Goal: Task Accomplishment & Management: Manage account settings

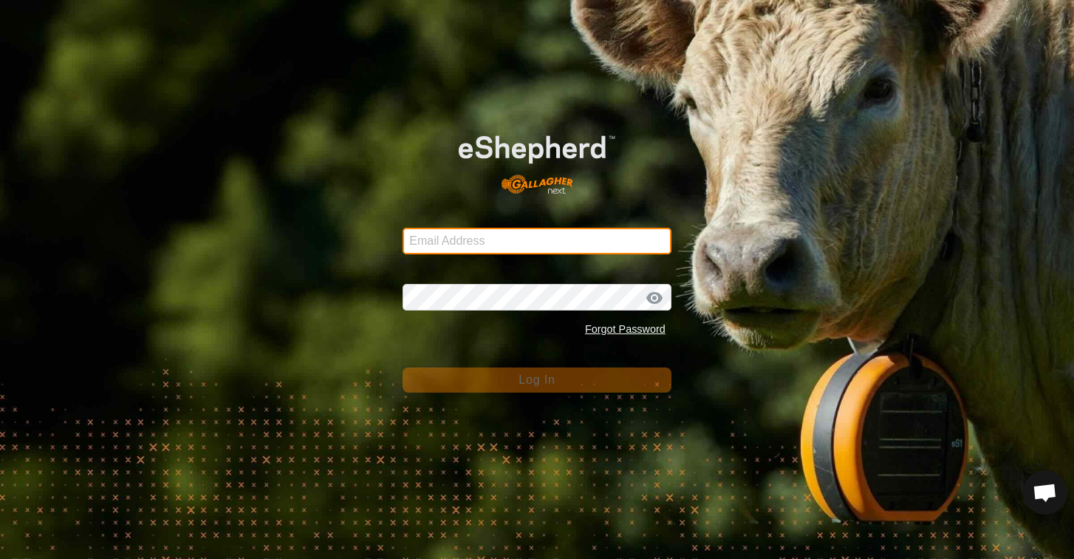
type input "[EMAIL_ADDRESS][DOMAIN_NAME]"
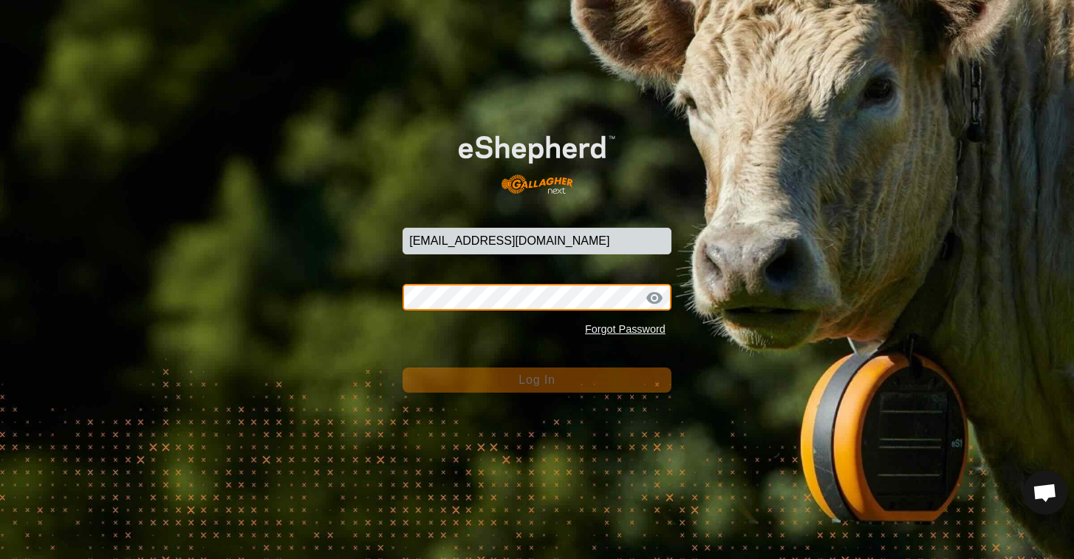
click at [537, 379] on button "Log In" at bounding box center [537, 379] width 269 height 25
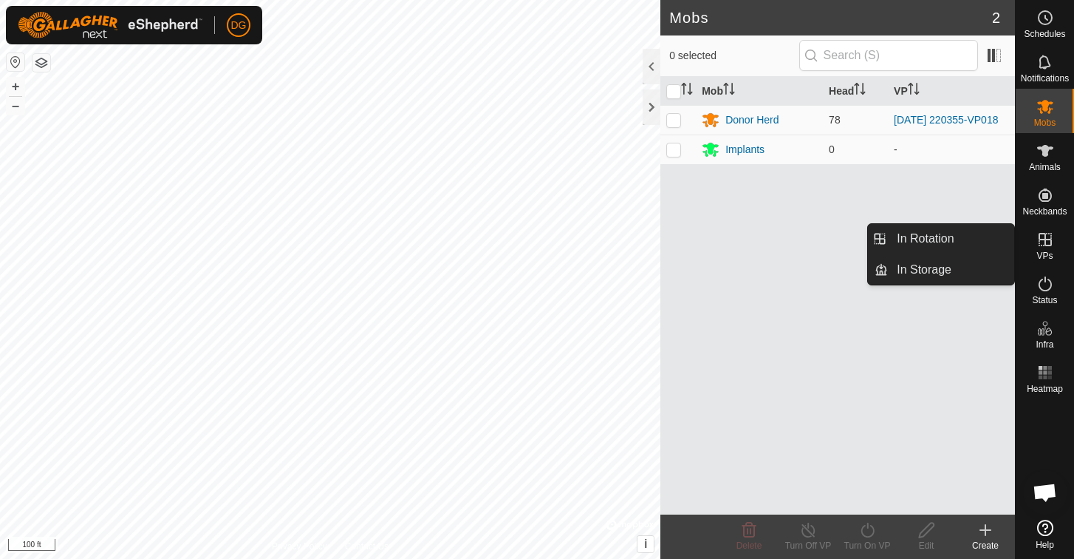
click at [1045, 233] on icon at bounding box center [1046, 240] width 18 height 18
click at [971, 238] on link "In Rotation" at bounding box center [951, 239] width 126 height 30
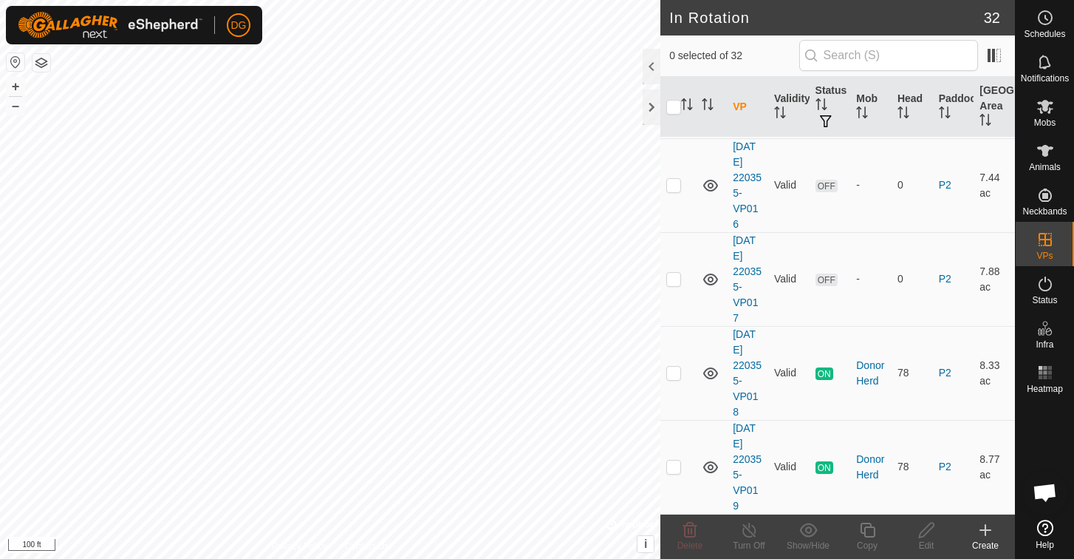
scroll to position [2624, 0]
click at [672, 468] on p-checkbox at bounding box center [674, 466] width 15 height 12
checkbox input "true"
click at [866, 529] on icon at bounding box center [868, 530] width 18 height 18
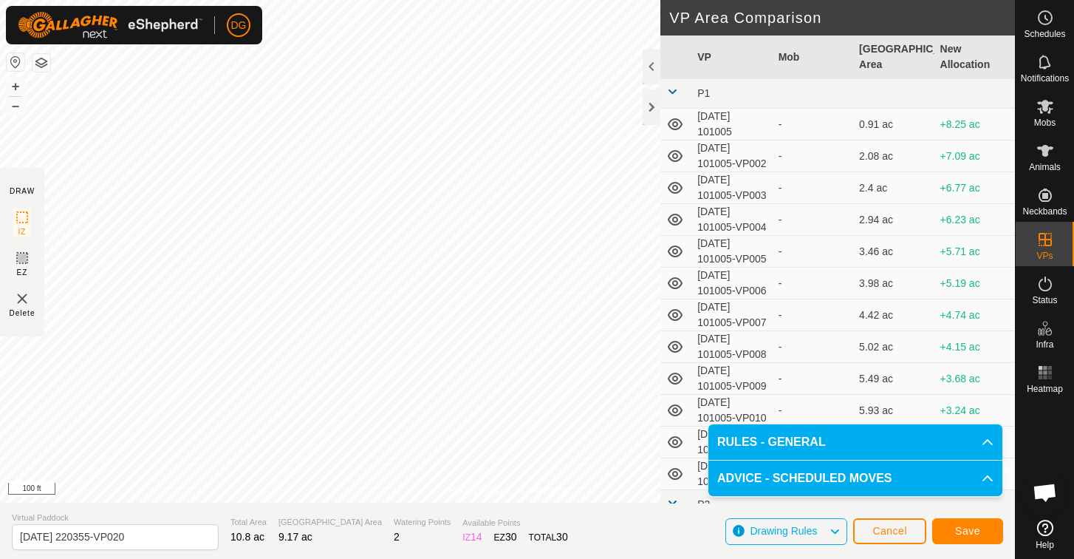
click at [967, 534] on span "Save" at bounding box center [967, 531] width 25 height 12
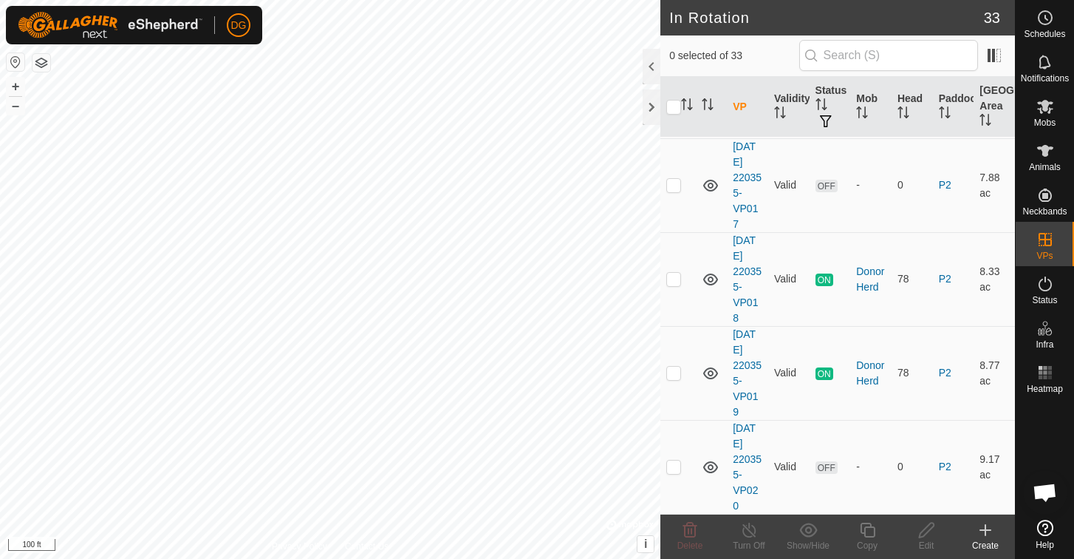
scroll to position [2718, 0]
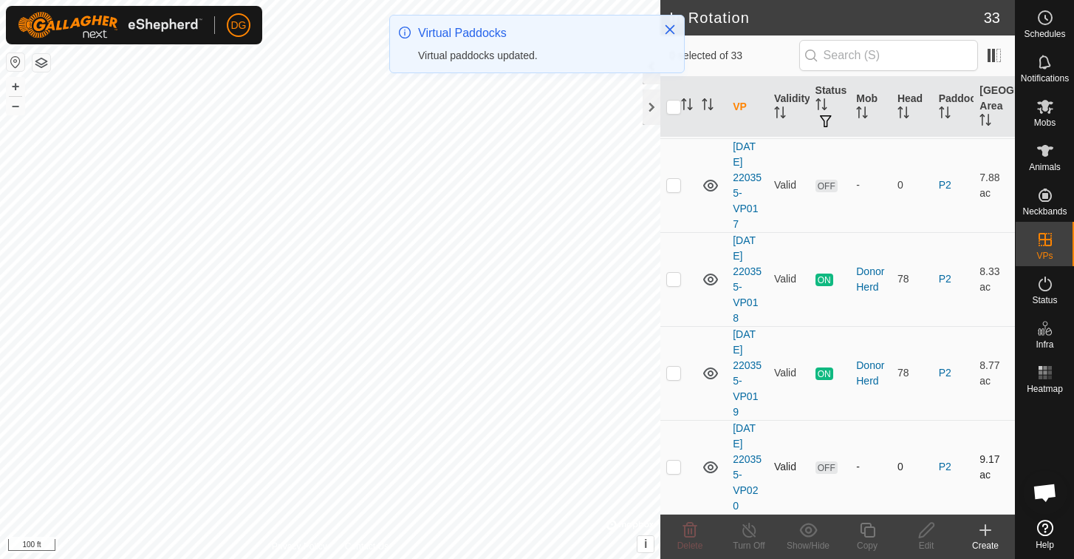
click at [676, 469] on p-checkbox at bounding box center [674, 466] width 15 height 12
checkbox input "true"
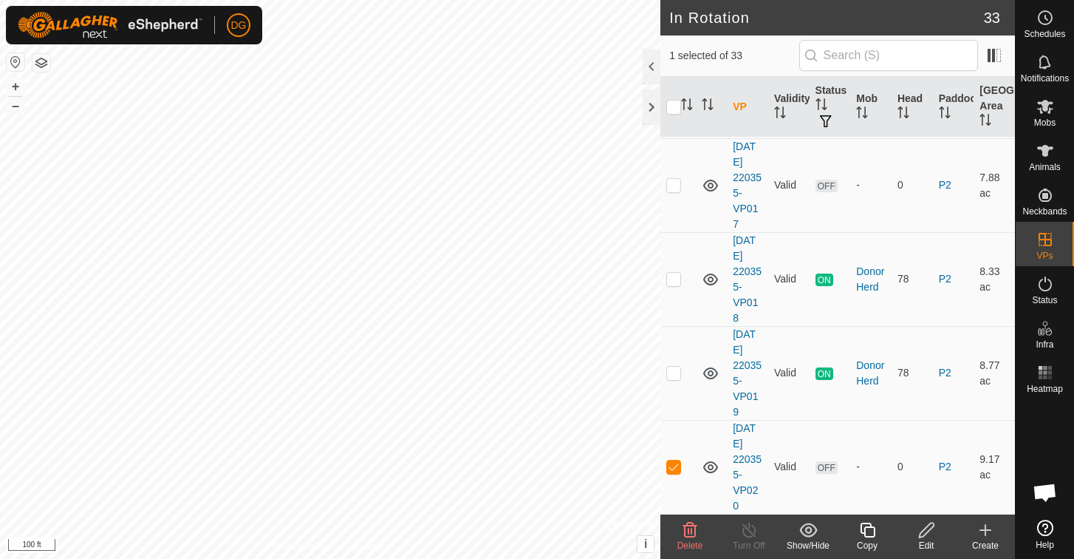
click at [869, 529] on icon at bounding box center [868, 530] width 18 height 18
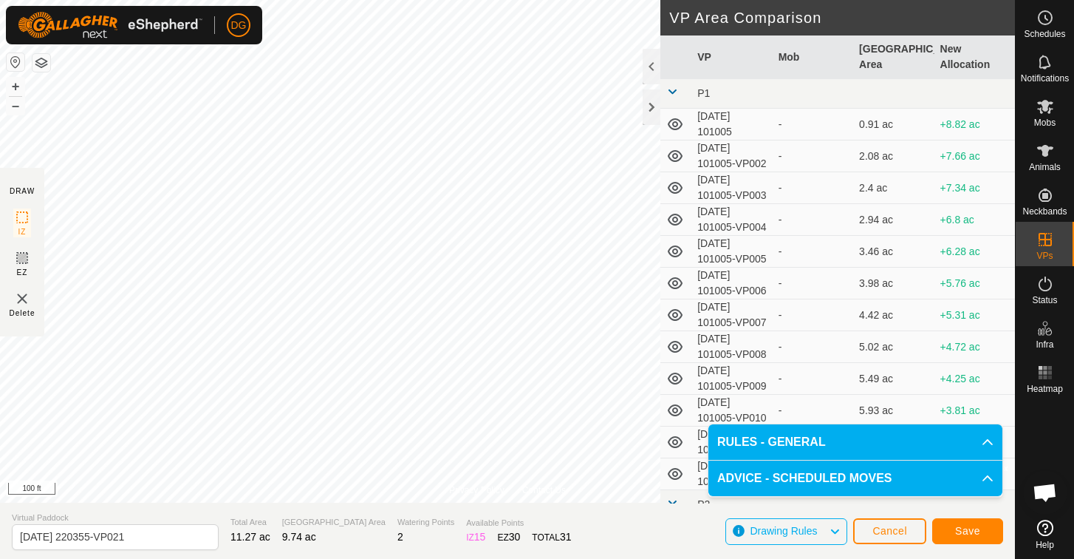
click at [966, 530] on span "Save" at bounding box center [967, 531] width 25 height 12
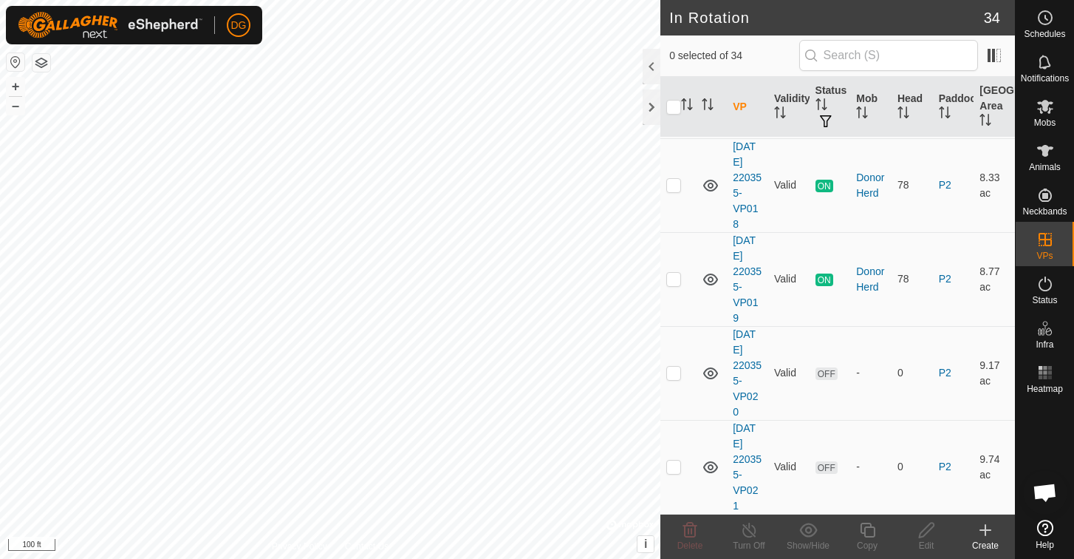
scroll to position [2812, 0]
click at [1047, 24] on circle at bounding box center [1045, 17] width 13 height 13
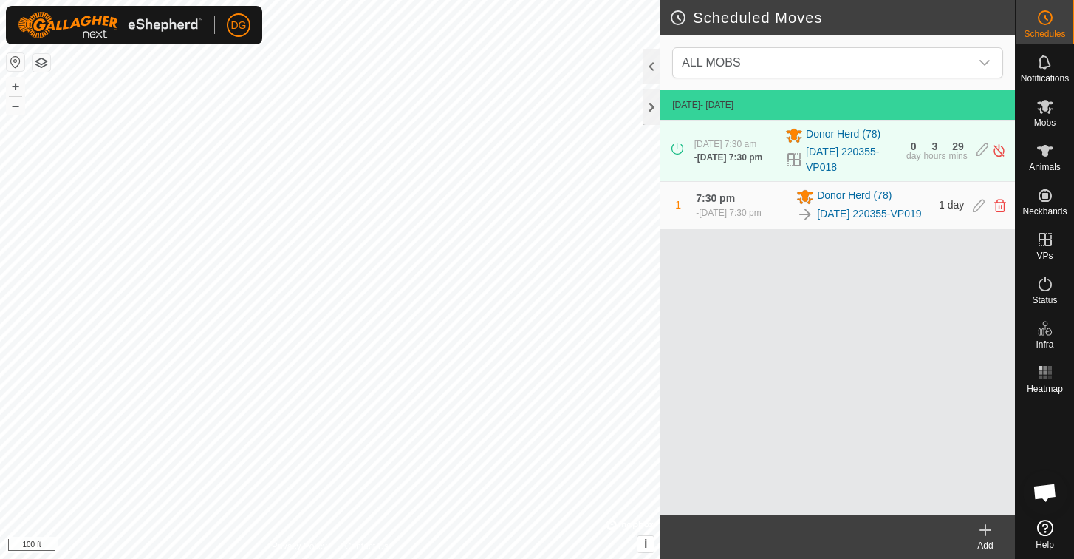
click at [986, 526] on icon at bounding box center [986, 530] width 0 height 10
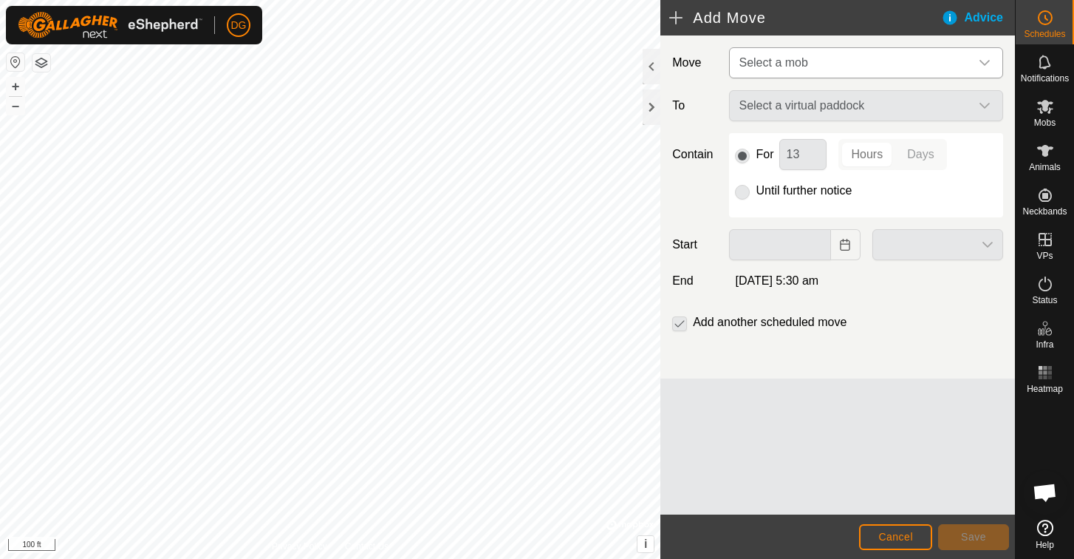
click at [813, 60] on span "Select a mob" at bounding box center [851, 63] width 237 height 30
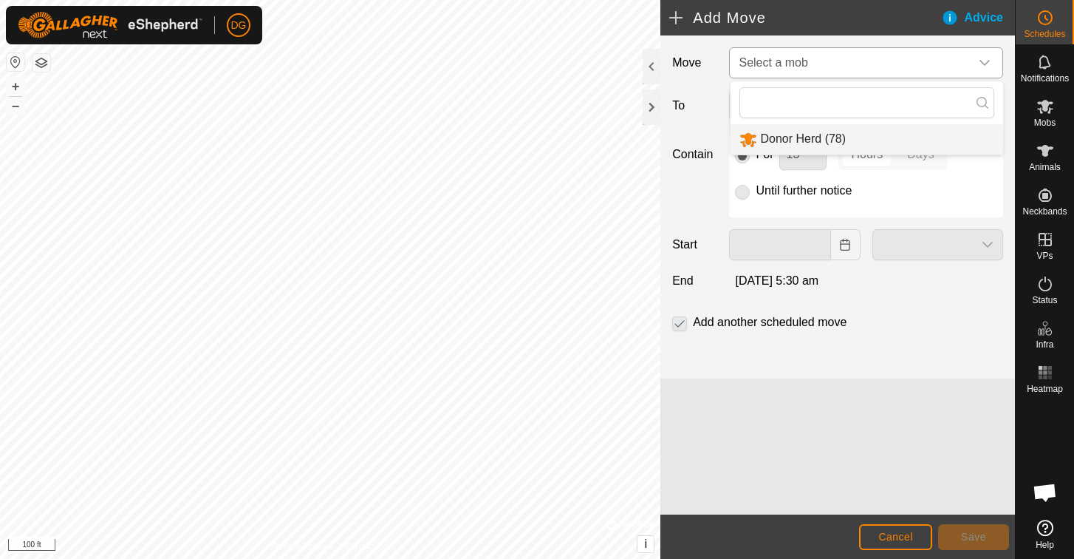
click at [797, 139] on li "Donor Herd (78)" at bounding box center [867, 139] width 273 height 30
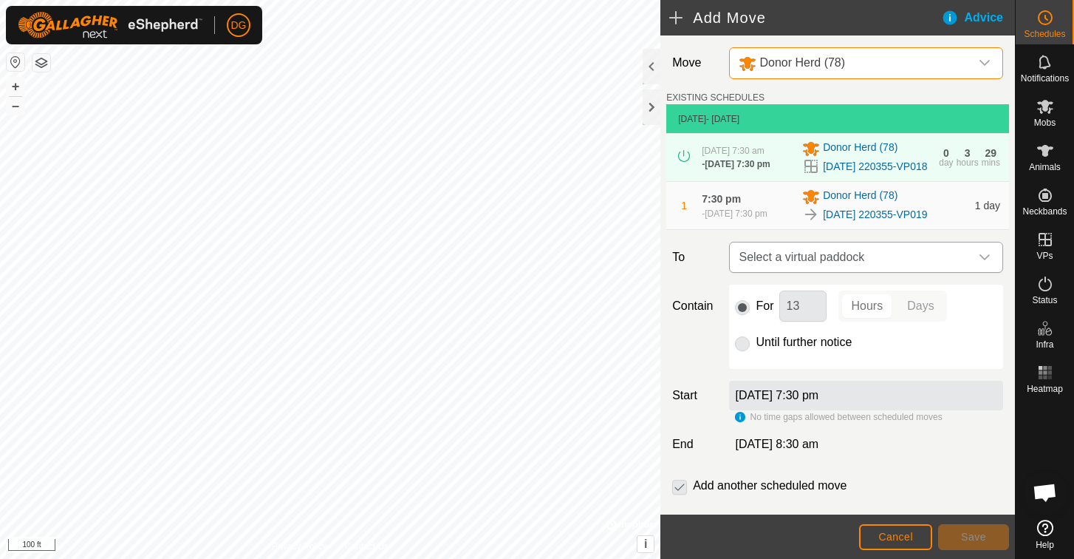
click at [770, 272] on span "Select a virtual paddock" at bounding box center [851, 257] width 237 height 30
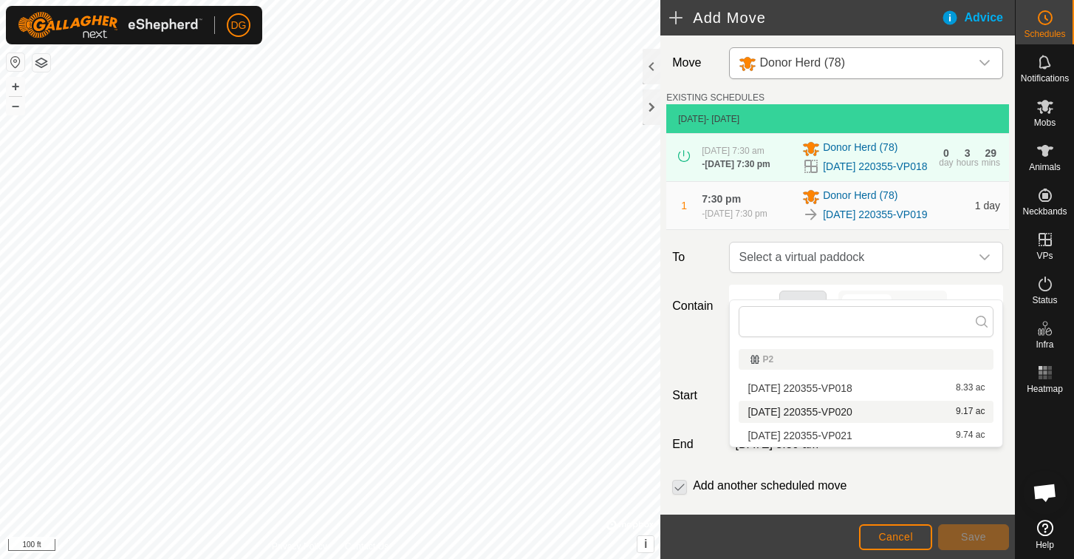
click at [764, 407] on li "[DATE] 220355-VP020 9.17 ac" at bounding box center [866, 411] width 255 height 22
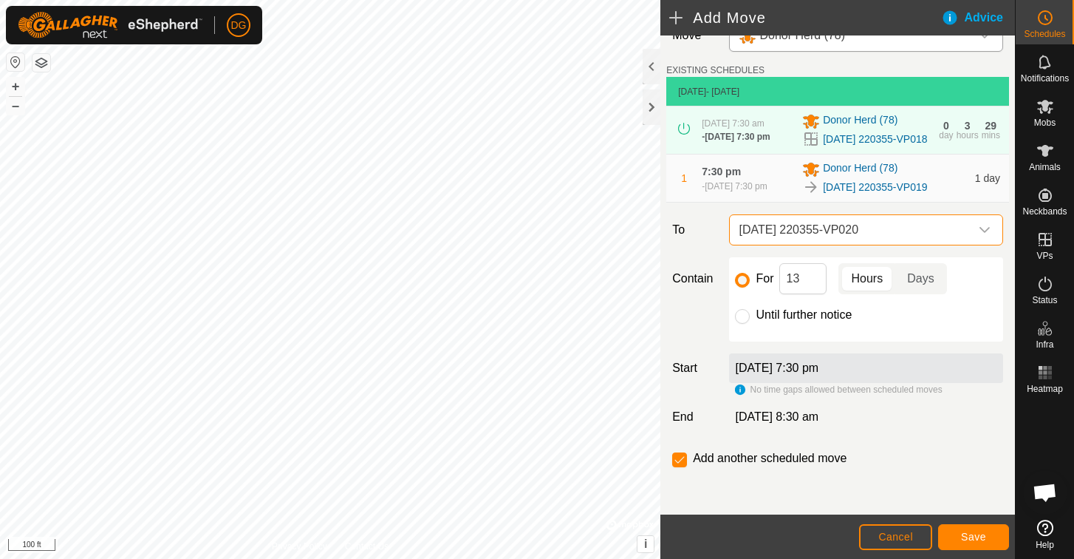
scroll to position [52, 0]
drag, startPoint x: 812, startPoint y: 282, endPoint x: 781, endPoint y: 281, distance: 31.0
click at [781, 281] on input "13" at bounding box center [803, 278] width 47 height 31
type input "1"
click at [975, 535] on span "Save" at bounding box center [973, 537] width 25 height 12
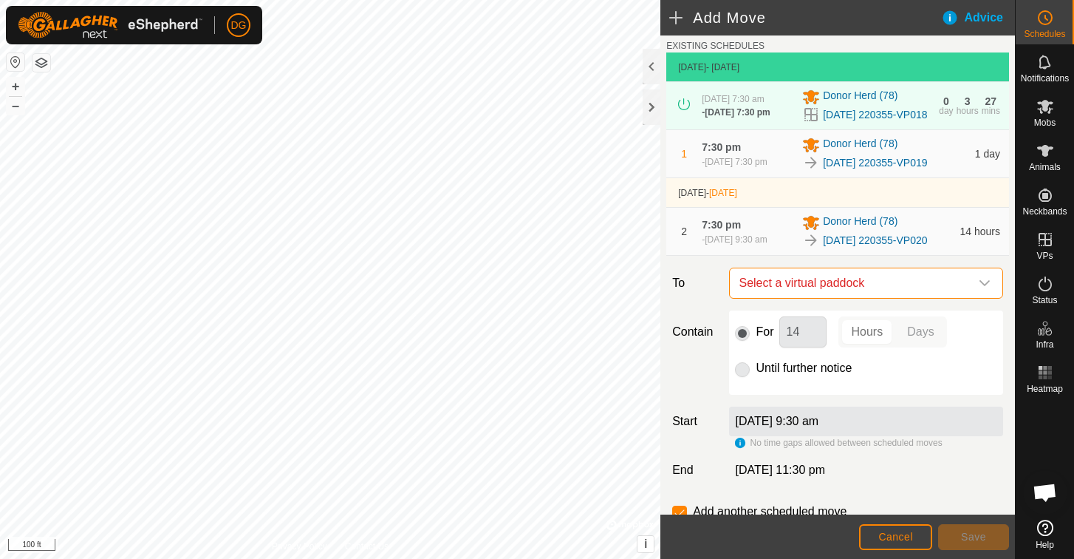
click at [845, 298] on span "Select a virtual paddock" at bounding box center [851, 283] width 237 height 30
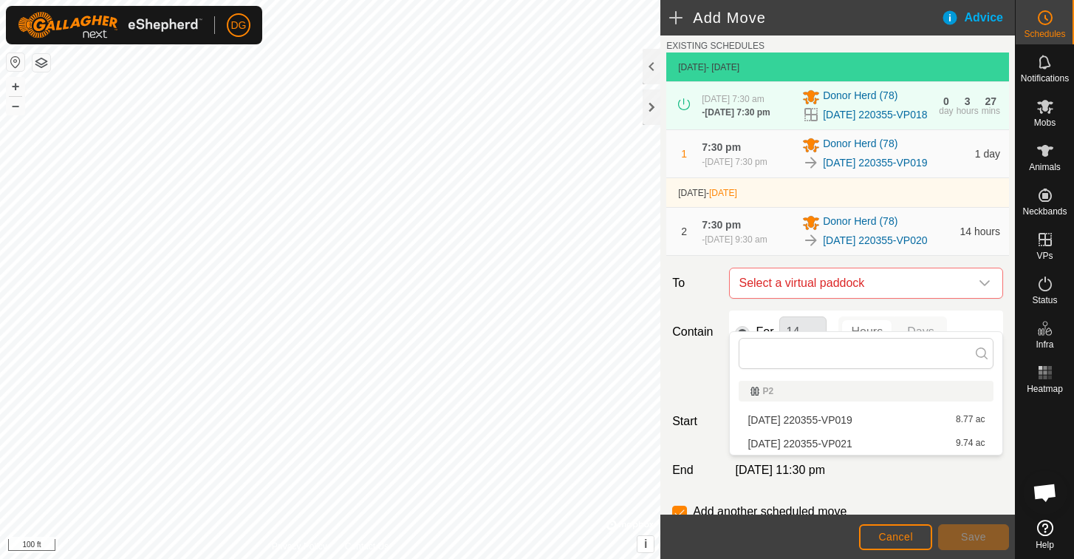
click at [809, 443] on li "[DATE] 220355-VP021 9.74 ac" at bounding box center [866, 443] width 255 height 22
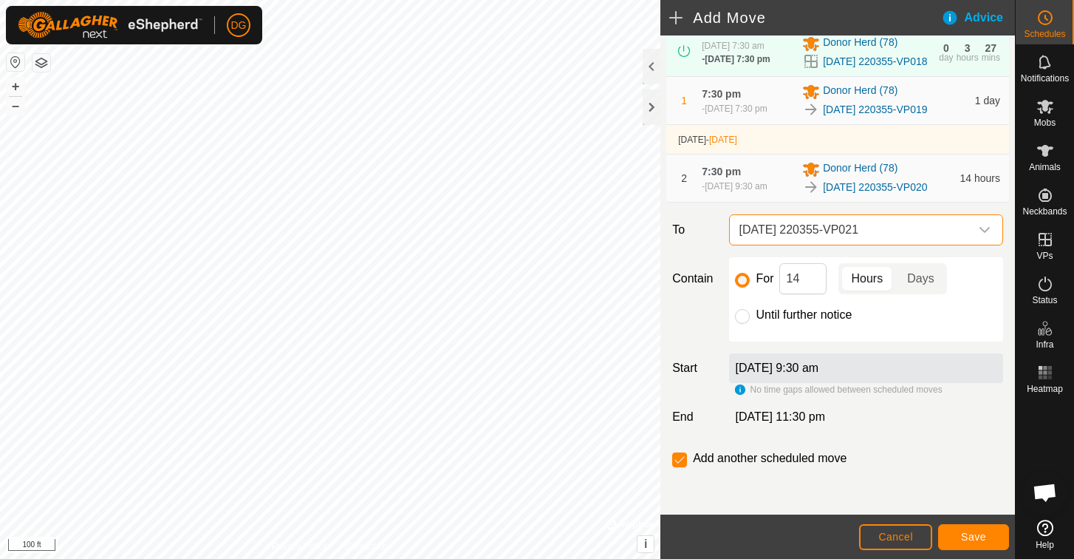
scroll to position [136, 0]
click at [807, 277] on input "14" at bounding box center [803, 278] width 47 height 31
type input "1"
click at [930, 279] on p-togglebutton "Days" at bounding box center [921, 278] width 51 height 31
click at [968, 533] on span "Save" at bounding box center [973, 537] width 25 height 12
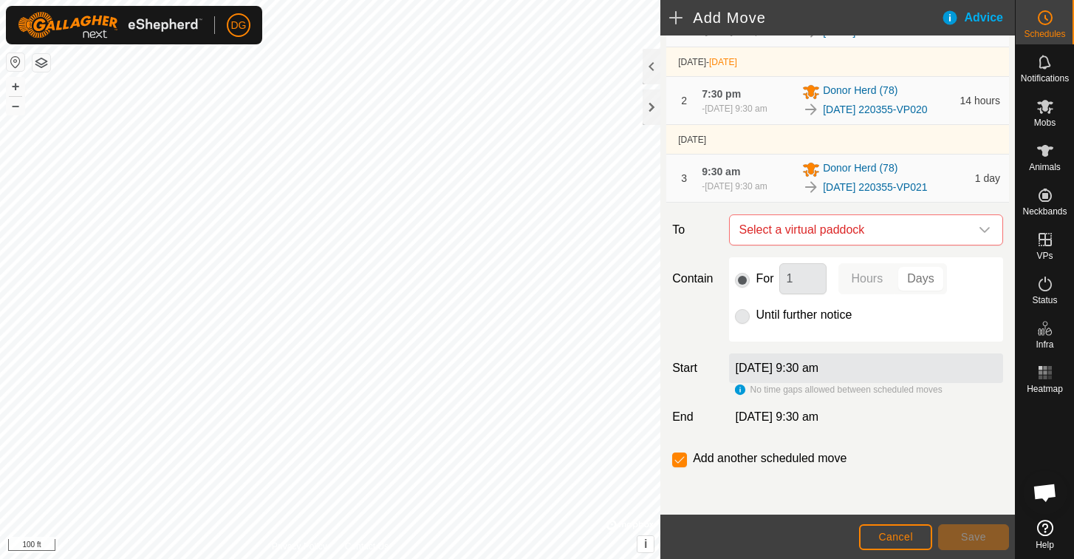
scroll to position [220, 0]
click at [881, 528] on button "Cancel" at bounding box center [895, 537] width 73 height 26
